Goal: Find specific page/section: Find specific page/section

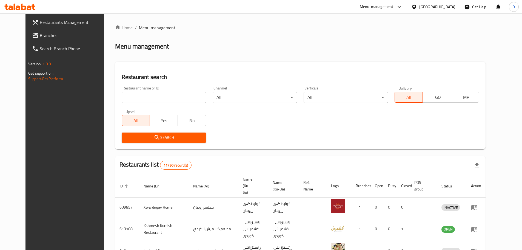
click at [163, 93] on input "search" at bounding box center [164, 97] width 84 height 11
type input "meat up"
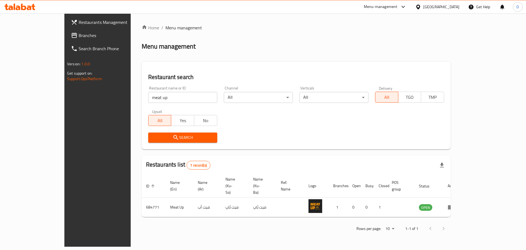
drag, startPoint x: 526, startPoint y: 100, endPoint x: 526, endPoint y: 130, distance: 30.1
click at [462, 130] on div "Home / Menu management Menu management Restaurant search Restaurant name or ID …" at bounding box center [296, 129] width 331 height 233
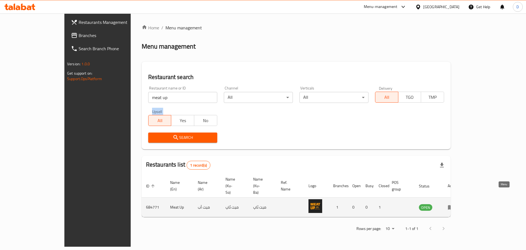
click at [454, 205] on icon "enhanced table" at bounding box center [451, 207] width 6 height 5
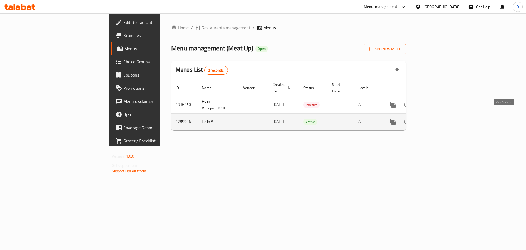
click at [436, 118] on icon "enhanced table" at bounding box center [432, 121] width 7 height 7
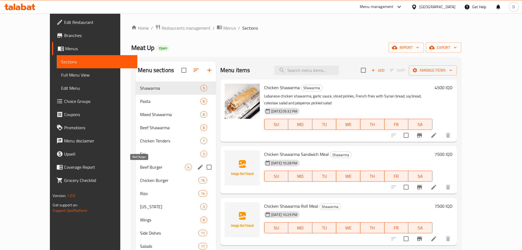
click at [140, 167] on span "Beef Burger" at bounding box center [162, 167] width 45 height 7
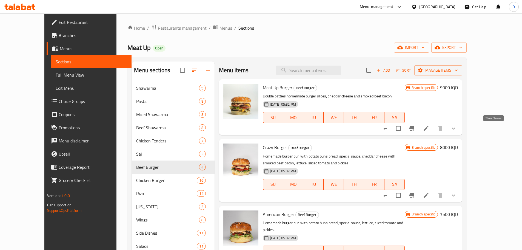
click at [457, 129] on icon "show more" at bounding box center [453, 128] width 7 height 7
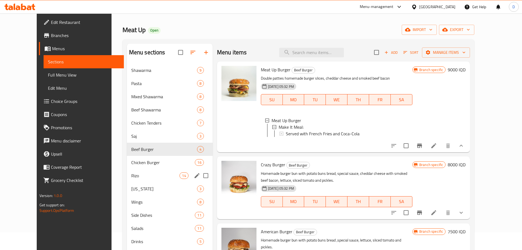
scroll to position [27, 0]
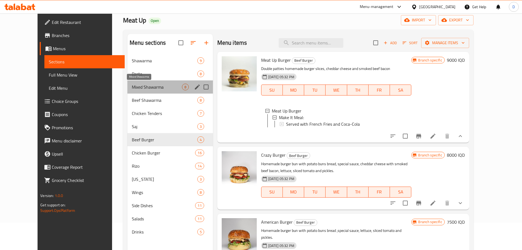
click at [132, 88] on span "Mixed Shawarma" at bounding box center [157, 87] width 50 height 7
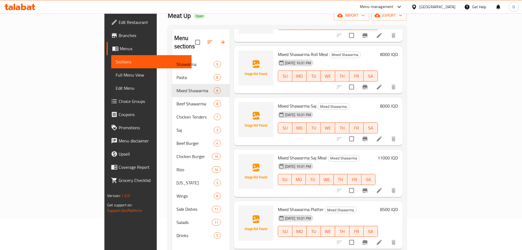
scroll to position [27, 0]
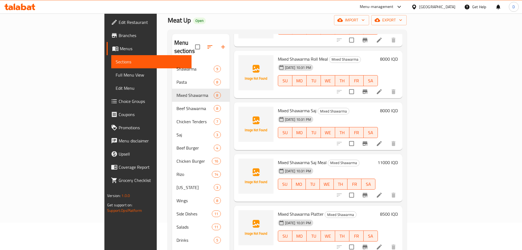
click at [27, 10] on div at bounding box center [19, 7] width 31 height 7
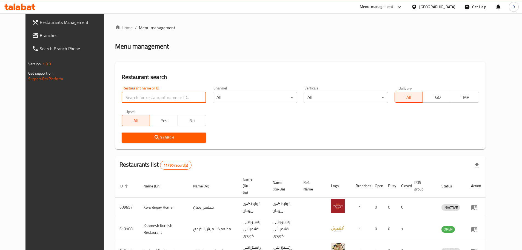
click at [189, 98] on input "search" at bounding box center [164, 97] width 84 height 11
type input "qubadi"
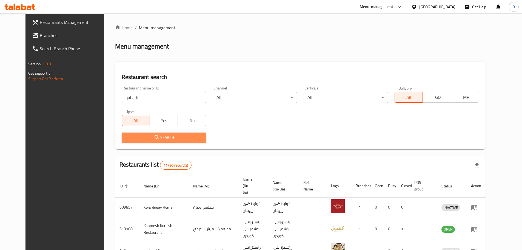
click at [190, 142] on button "Search" at bounding box center [164, 137] width 84 height 10
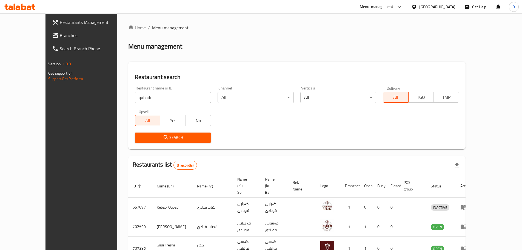
scroll to position [23, 0]
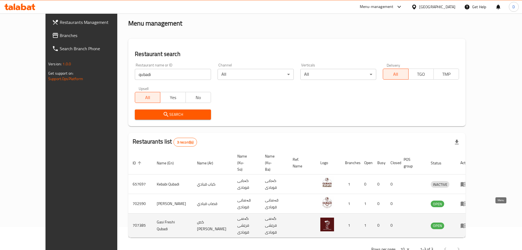
click at [467, 222] on icon "enhanced table" at bounding box center [463, 225] width 7 height 7
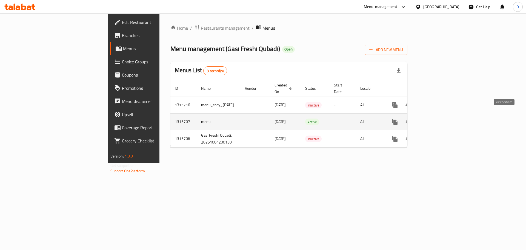
click at [438, 118] on icon "enhanced table" at bounding box center [434, 121] width 7 height 7
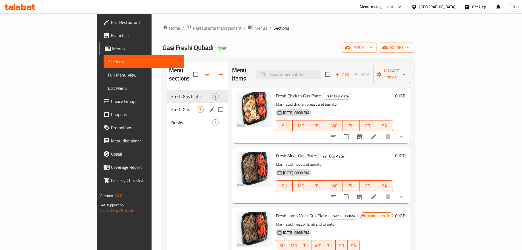
click at [171, 106] on span "Fresh Gus" at bounding box center [183, 109] width 25 height 7
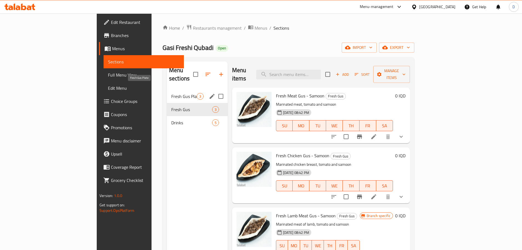
click at [171, 93] on span "Fresh Gus Plate" at bounding box center [183, 96] width 25 height 7
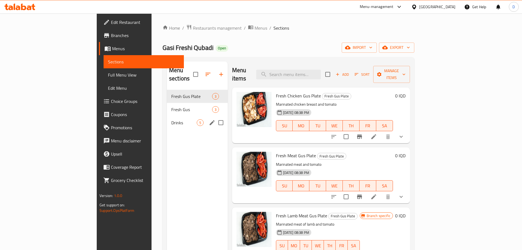
click at [167, 118] on div "Drinks 5" at bounding box center [197, 122] width 61 height 13
